Goal: Information Seeking & Learning: Learn about a topic

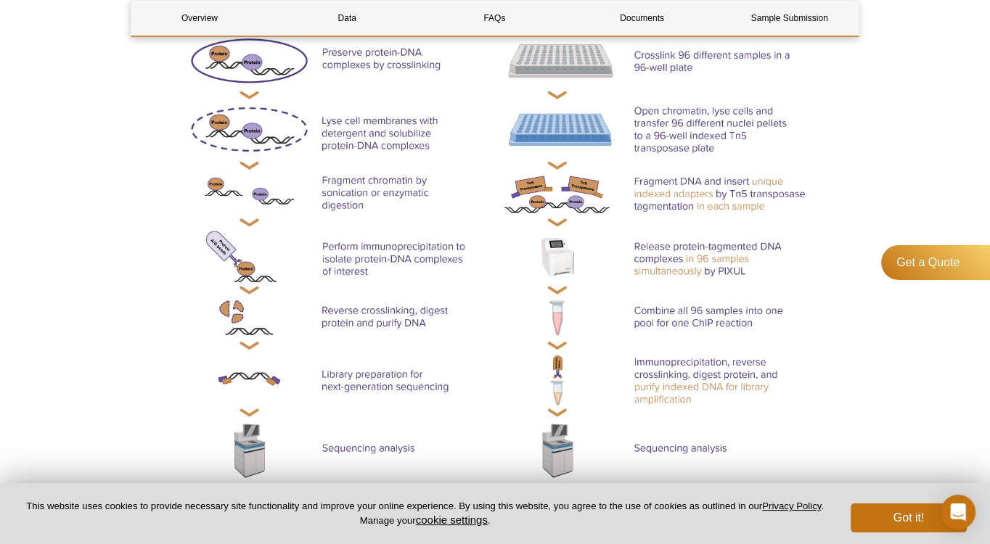
scroll to position [603, 0]
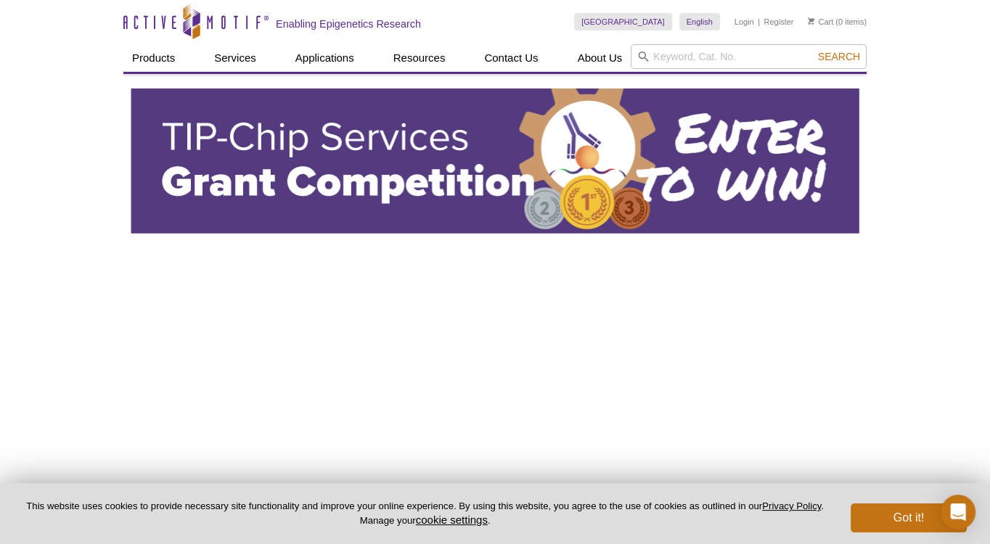
drag, startPoint x: 875, startPoint y: 173, endPoint x: 870, endPoint y: -46, distance: 219.3
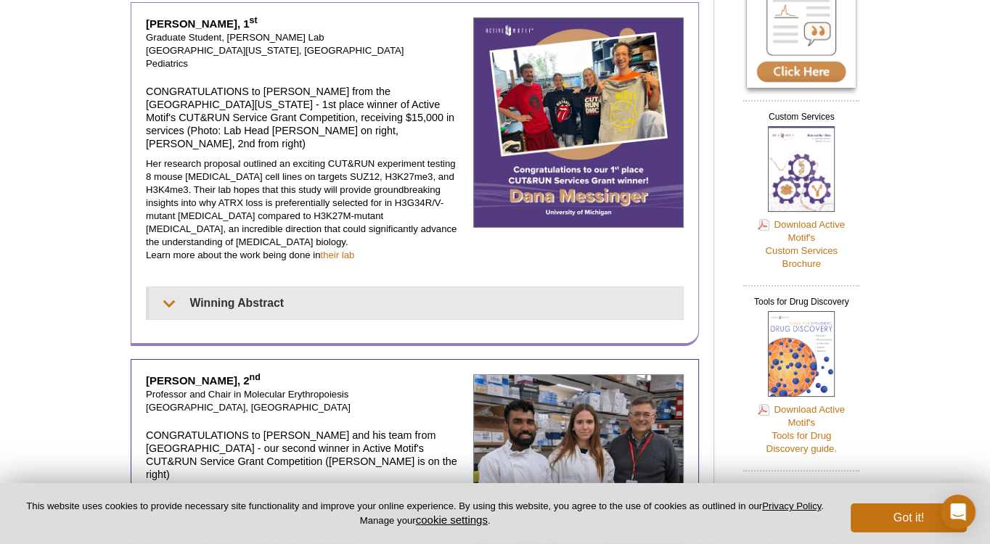
scroll to position [234, 0]
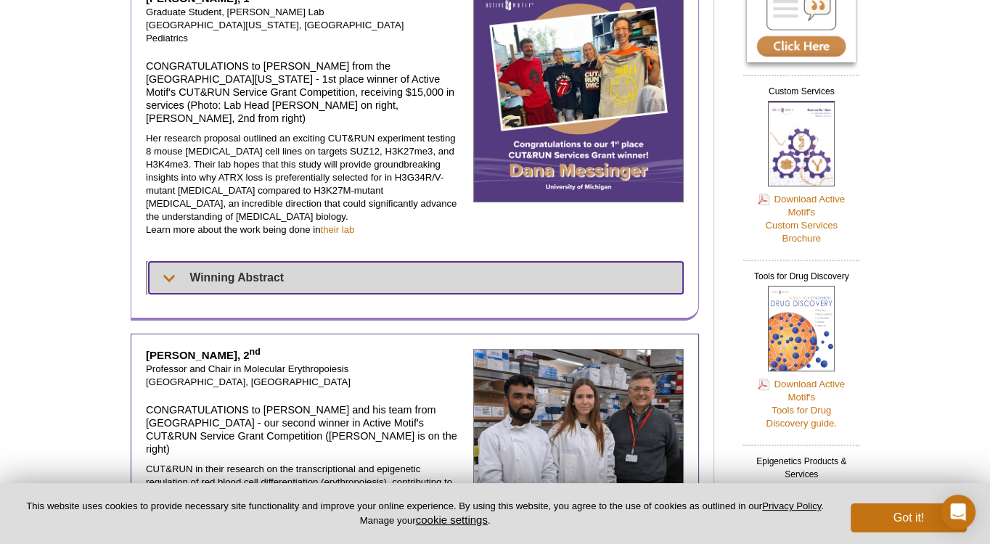
click at [346, 262] on summary "Winning Abstract" at bounding box center [416, 278] width 534 height 32
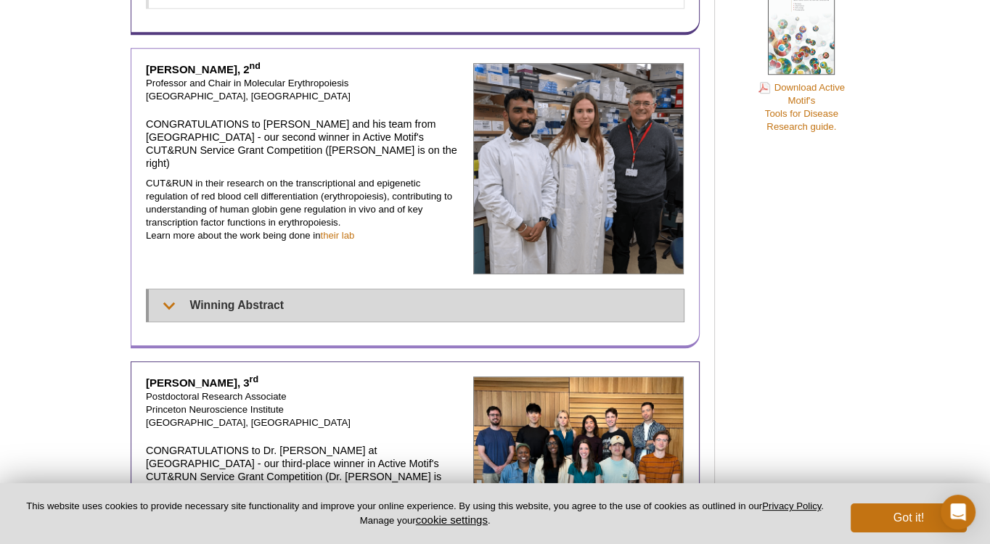
scroll to position [858, 0]
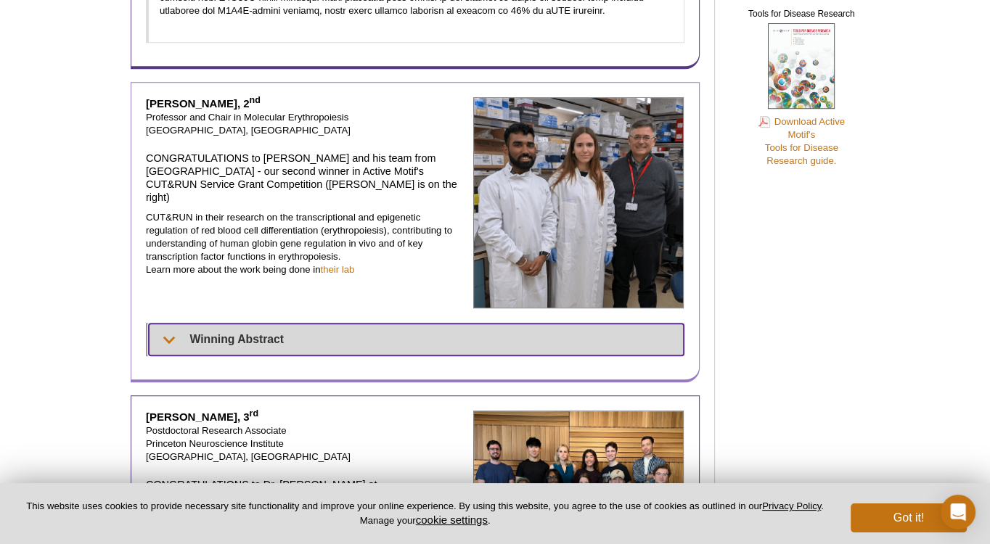
click at [381, 324] on summary "Winning Abstract" at bounding box center [416, 340] width 535 height 32
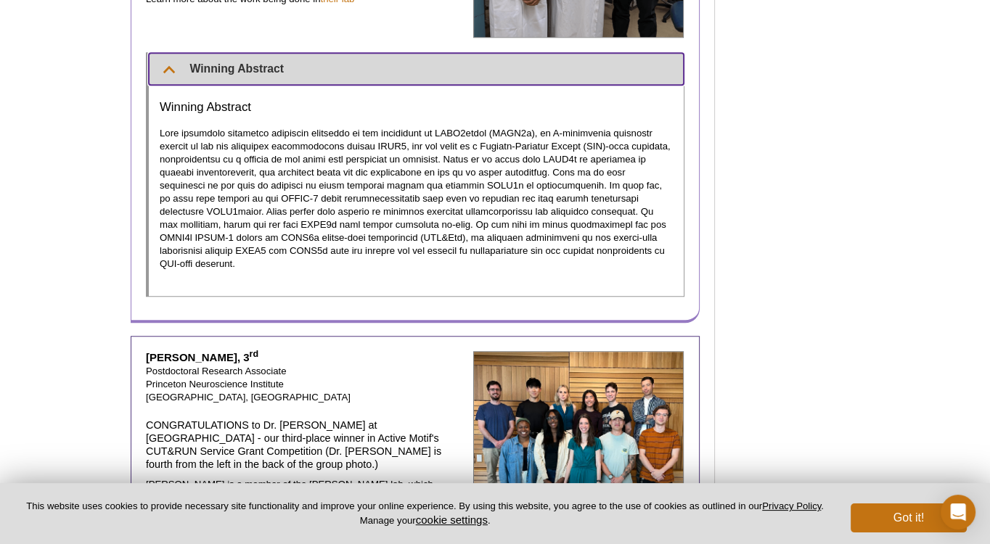
scroll to position [1093, 0]
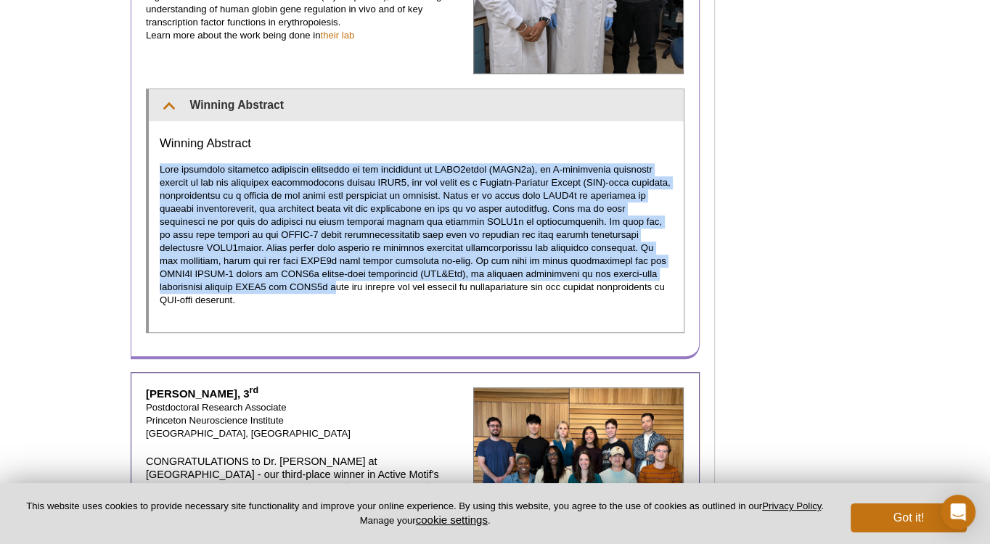
drag, startPoint x: 163, startPoint y: 142, endPoint x: 203, endPoint y: 261, distance: 126.3
click at [203, 261] on p at bounding box center [416, 235] width 513 height 144
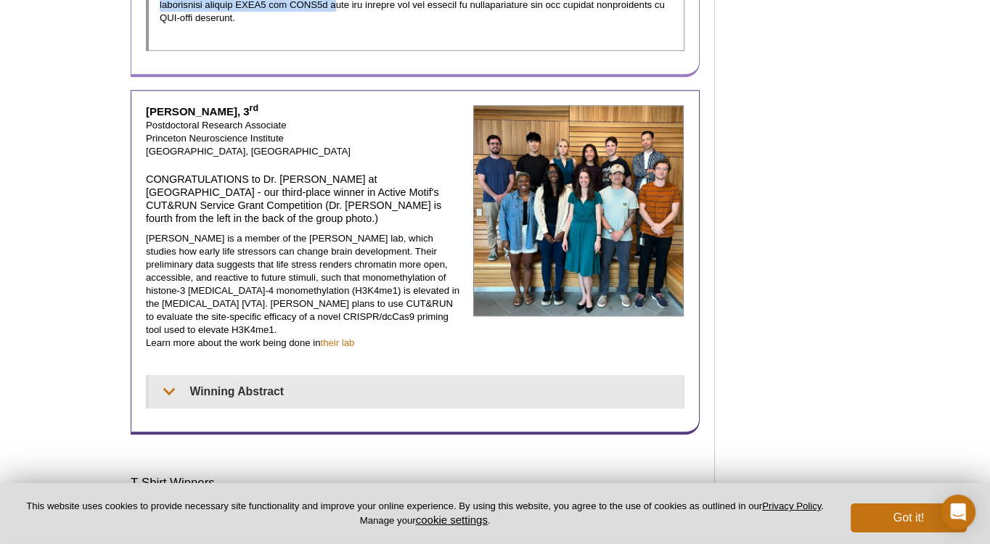
scroll to position [1405, 0]
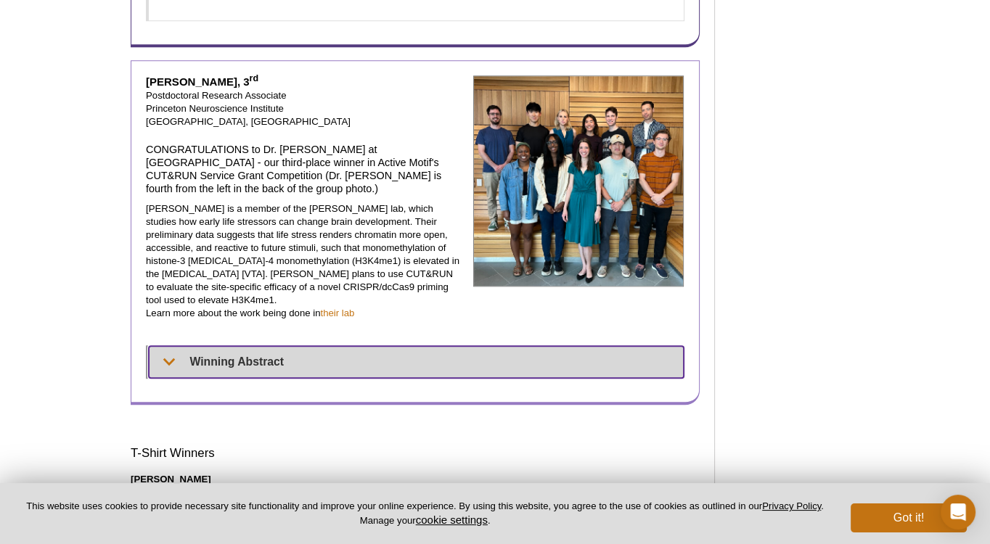
click at [237, 346] on summary "Winning Abstract" at bounding box center [416, 362] width 535 height 32
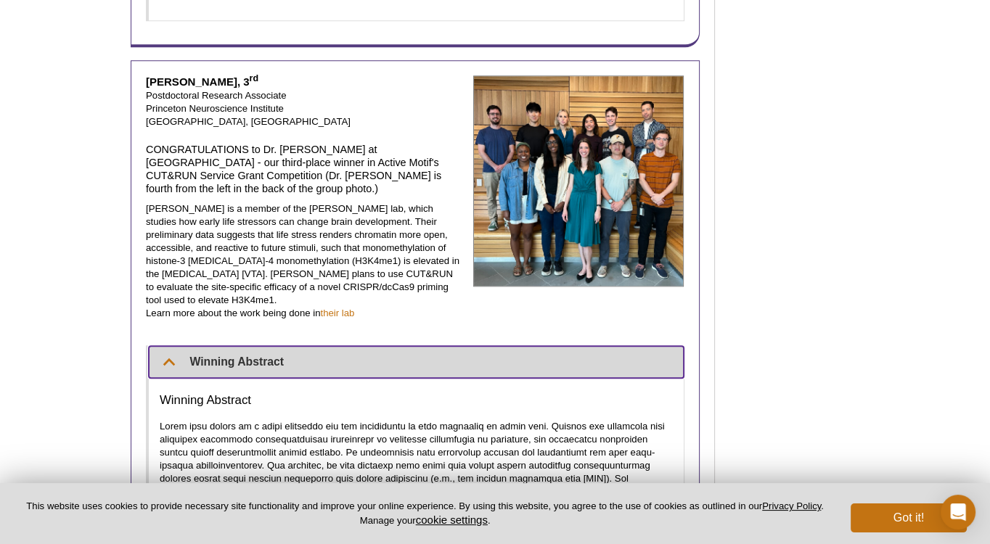
scroll to position [1717, 0]
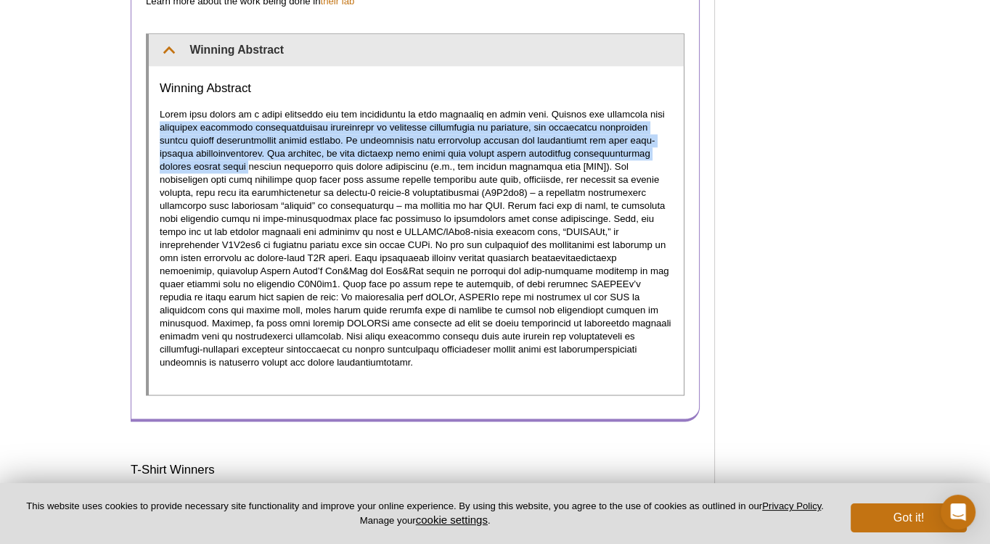
drag, startPoint x: 158, startPoint y: 82, endPoint x: 184, endPoint y: 131, distance: 55.5
click at [184, 131] on div "Winning Abstract" at bounding box center [416, 230] width 535 height 329
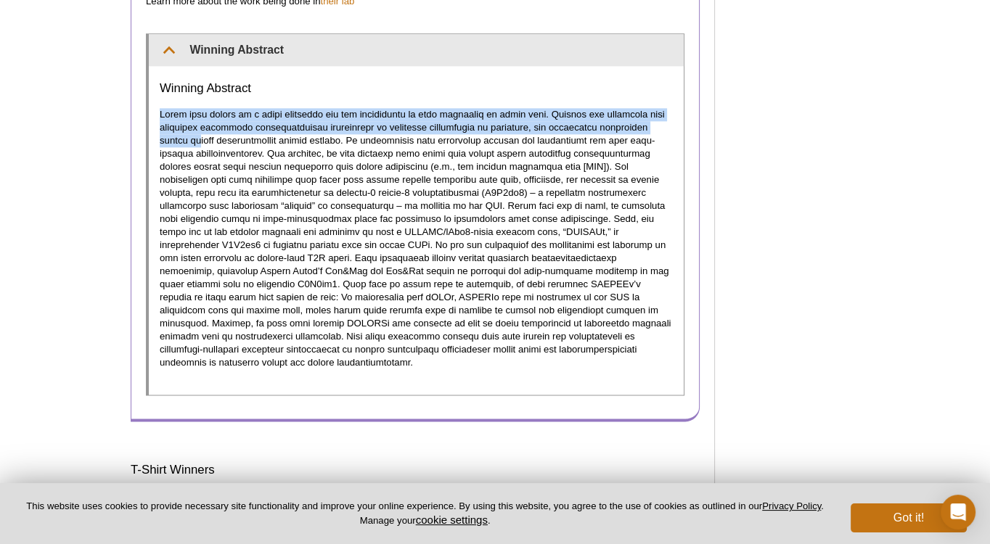
drag, startPoint x: 162, startPoint y: 73, endPoint x: 168, endPoint y: 100, distance: 28.2
click at [168, 108] on p at bounding box center [416, 238] width 513 height 261
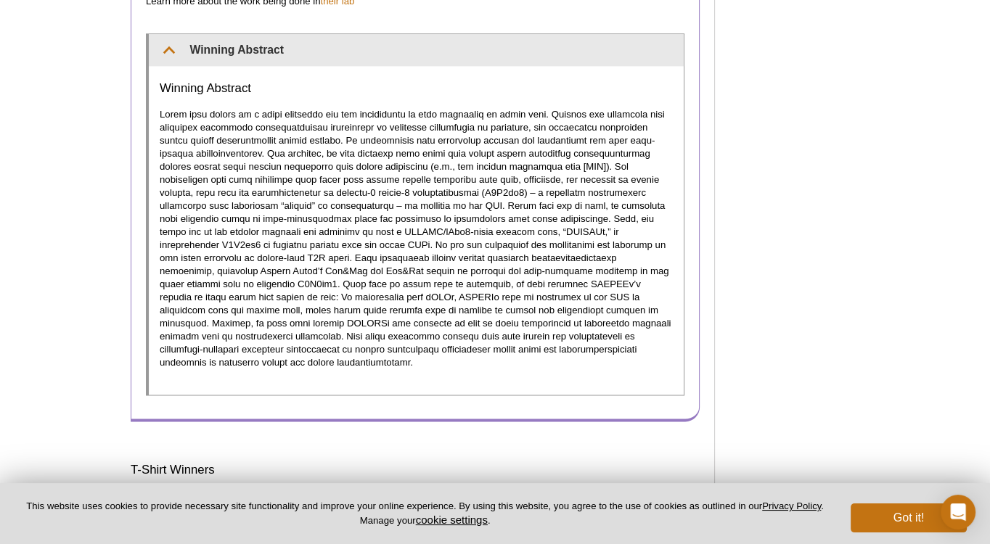
click at [251, 181] on p at bounding box center [416, 238] width 513 height 261
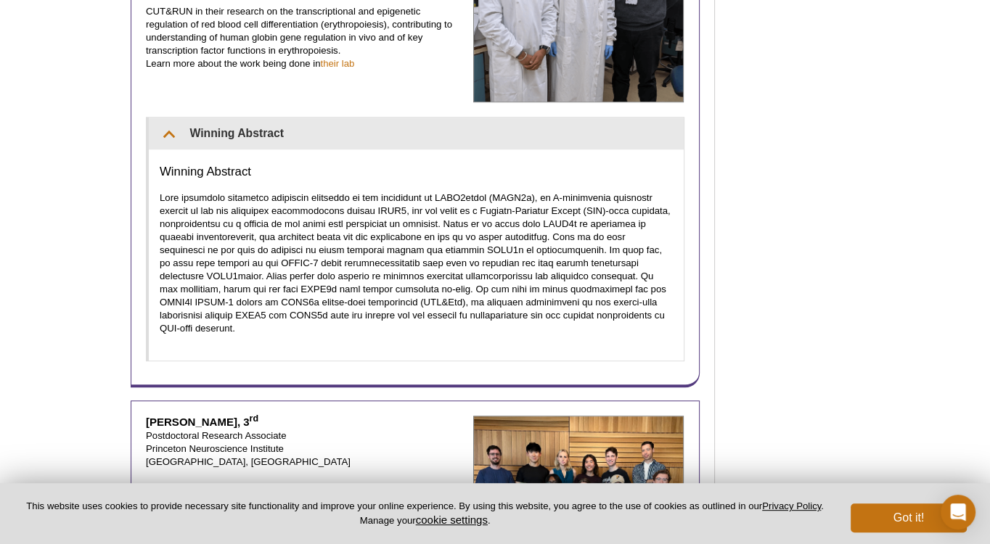
scroll to position [1093, 0]
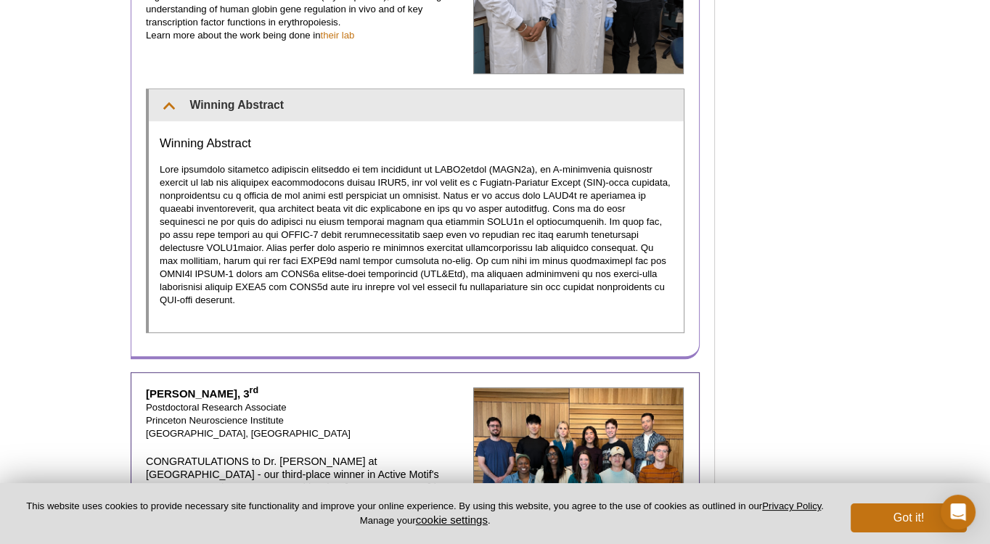
click at [209, 167] on p at bounding box center [416, 235] width 513 height 144
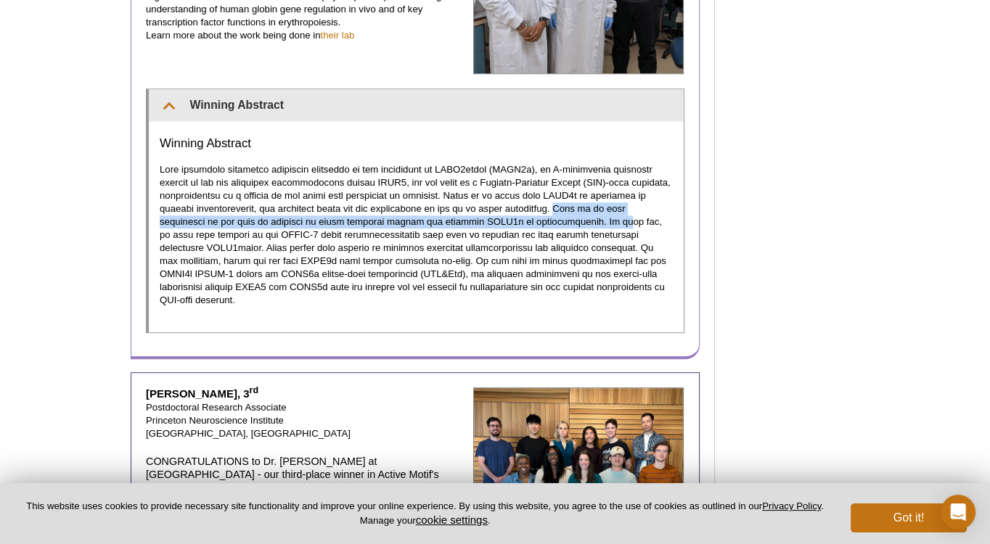
drag, startPoint x: 534, startPoint y: 184, endPoint x: 526, endPoint y: 197, distance: 15.6
click at [526, 197] on p at bounding box center [416, 235] width 513 height 144
